Goal: Check status: Check status

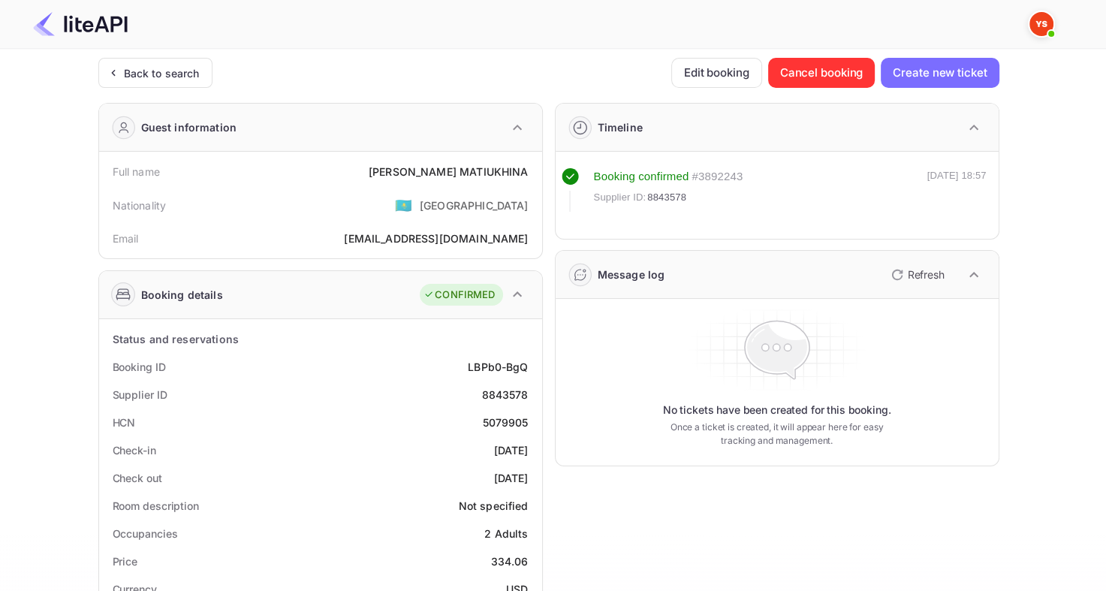
click at [144, 48] on header at bounding box center [553, 24] width 1106 height 49
click at [140, 73] on div "Back to search" at bounding box center [162, 73] width 76 height 16
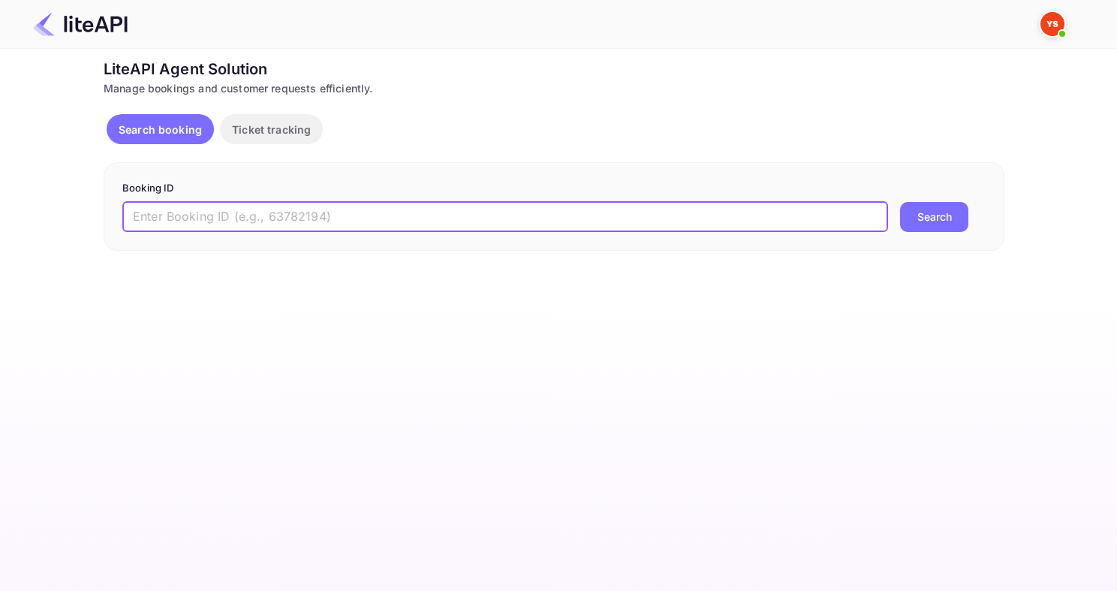
click at [236, 217] on input "text" at bounding box center [505, 217] width 766 height 30
paste input "8794833"
type input "8794833"
click at [900, 202] on button "Search" at bounding box center [934, 217] width 68 height 30
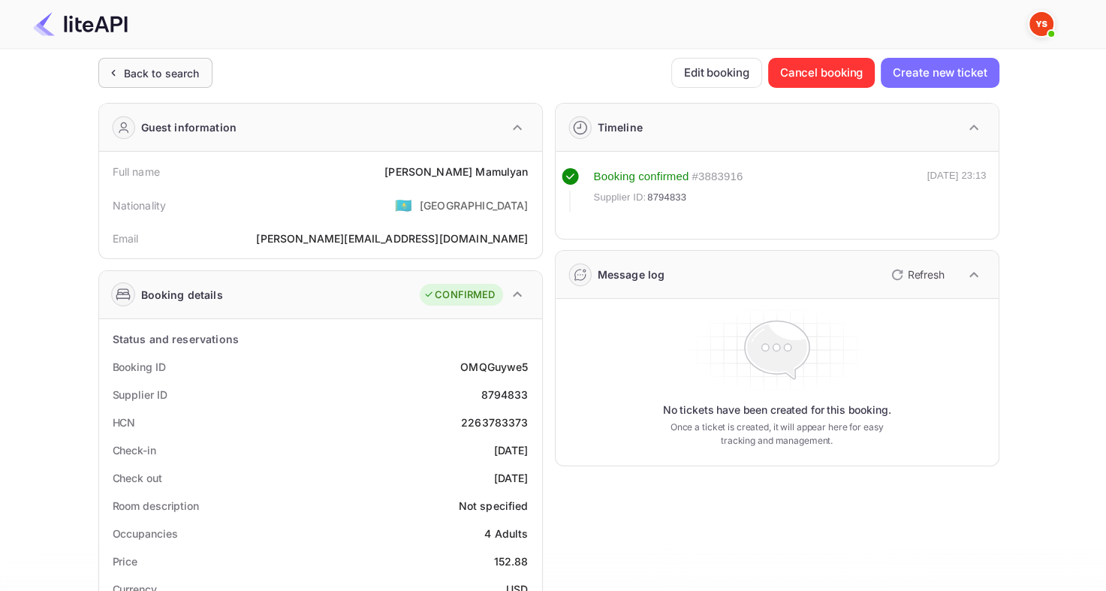
click at [148, 65] on div "Back to search" at bounding box center [162, 73] width 76 height 16
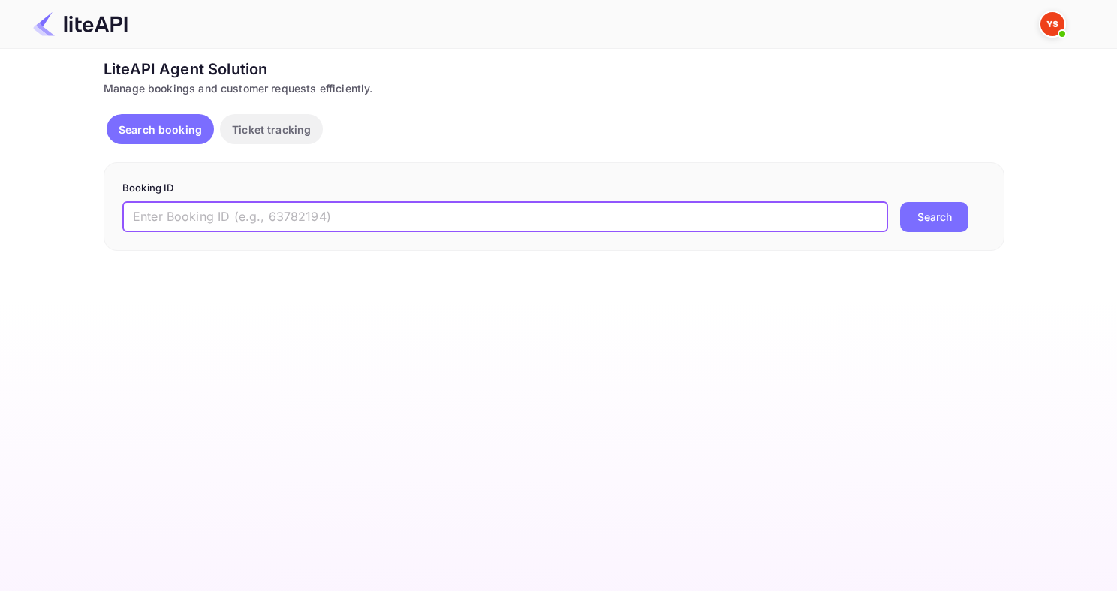
click at [490, 225] on input "text" at bounding box center [505, 217] width 766 height 30
paste input "8605573"
type input "8605573"
click at [900, 202] on button "Search" at bounding box center [934, 217] width 68 height 30
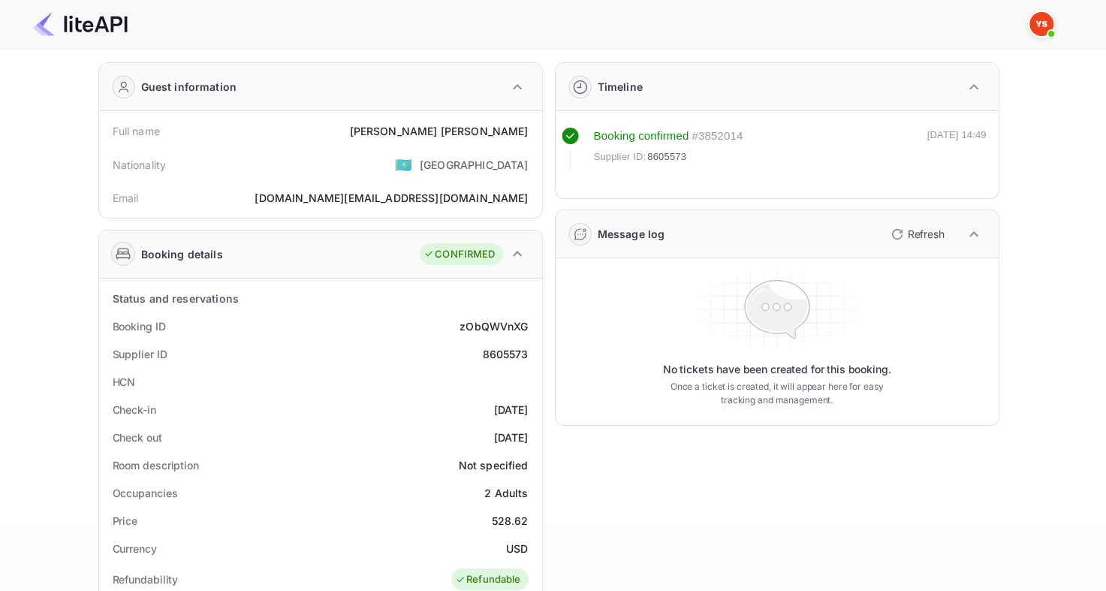
scroll to position [75, 0]
